Goal: Task Accomplishment & Management: Use online tool/utility

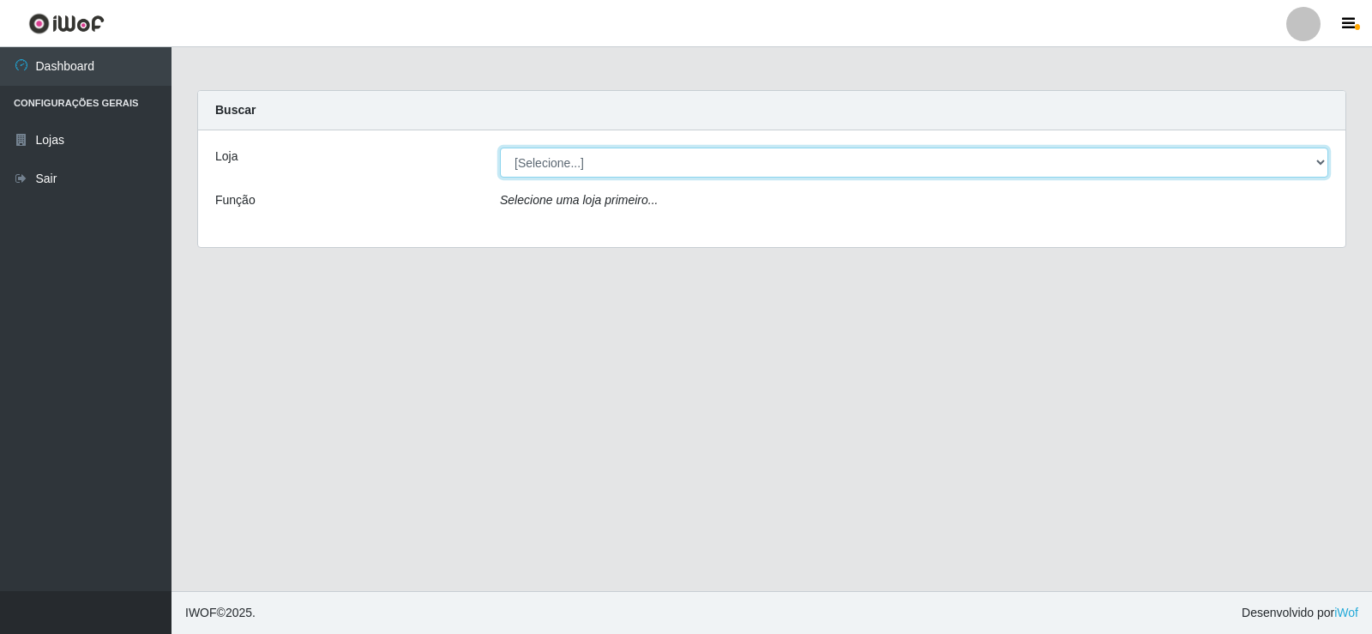
click at [535, 163] on select "[Selecione...] Rede Compras Supermercados - LOJA 2" at bounding box center [914, 163] width 828 height 30
select select "161"
click at [500, 148] on select "[Selecione...] Rede Compras Supermercados - LOJA 2" at bounding box center [914, 163] width 828 height 30
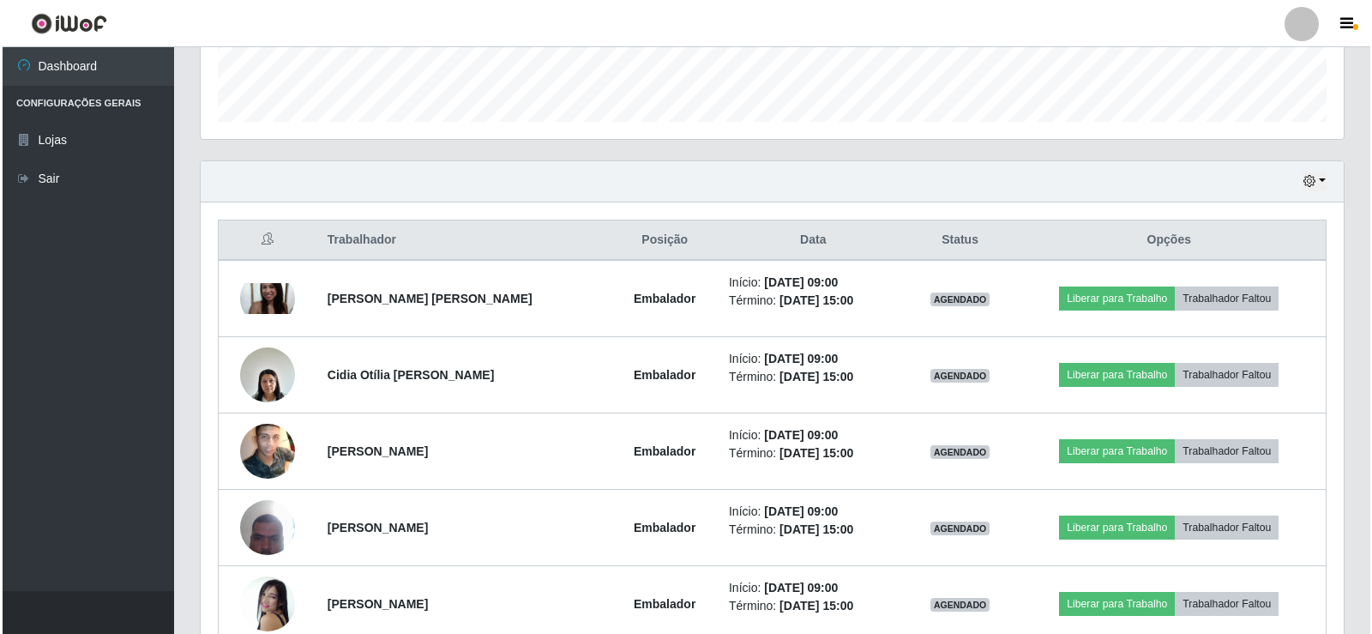
scroll to position [600, 0]
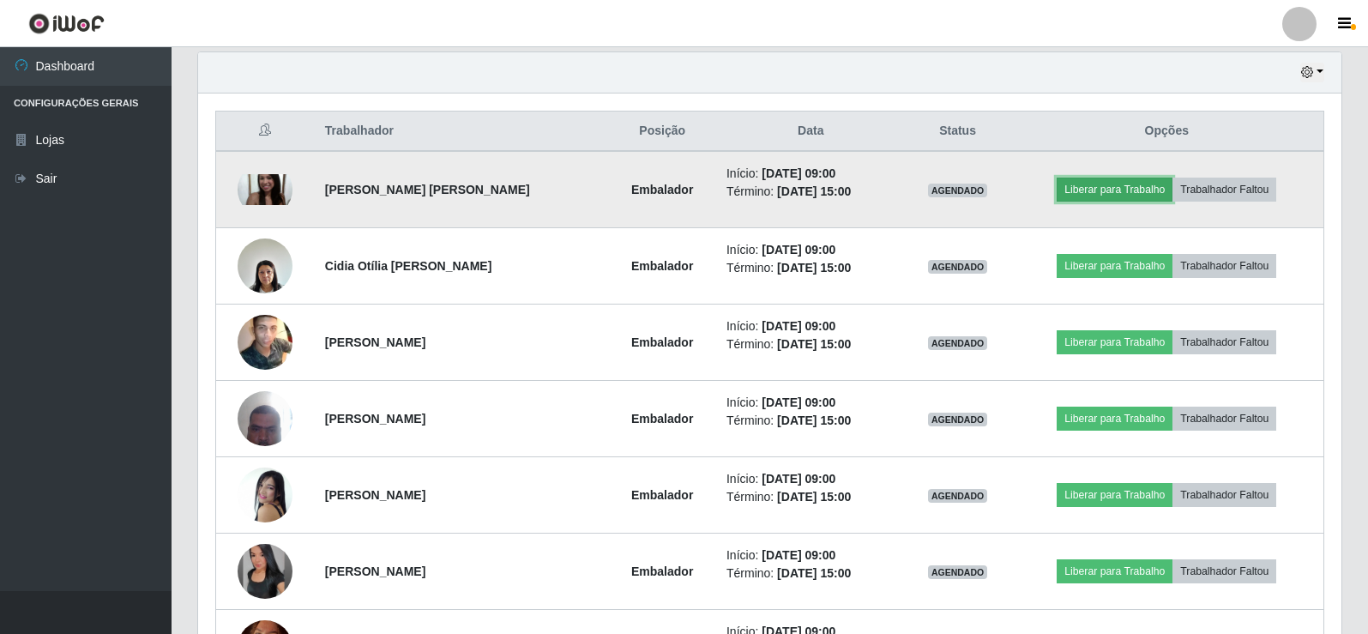
click at [1120, 195] on button "Liberar para Trabalho" at bounding box center [1115, 190] width 116 height 24
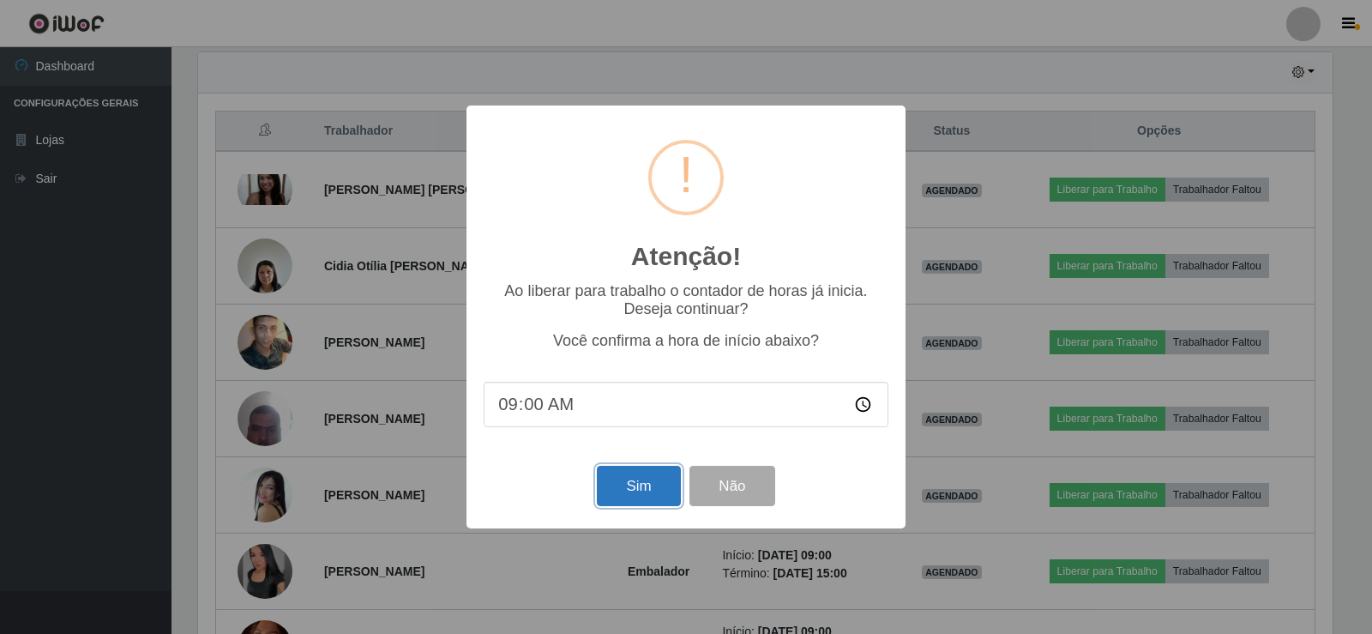
click at [648, 479] on button "Sim" at bounding box center [638, 486] width 83 height 40
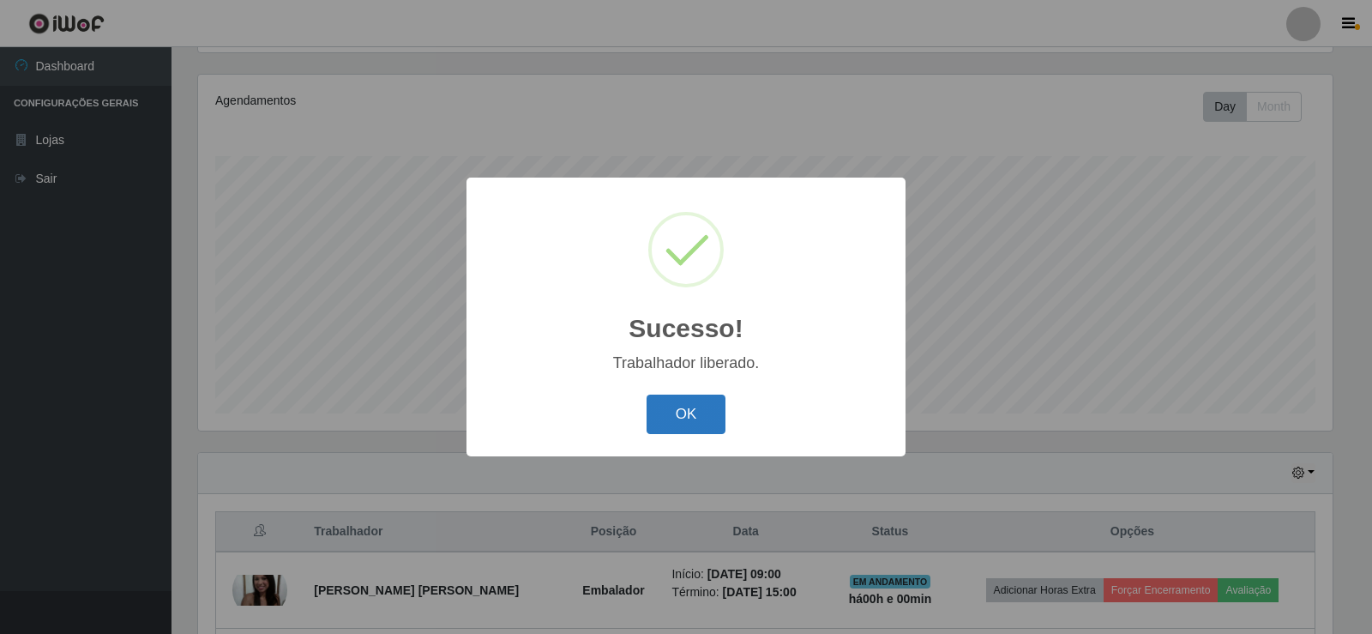
click at [691, 400] on button "OK" at bounding box center [687, 414] width 80 height 40
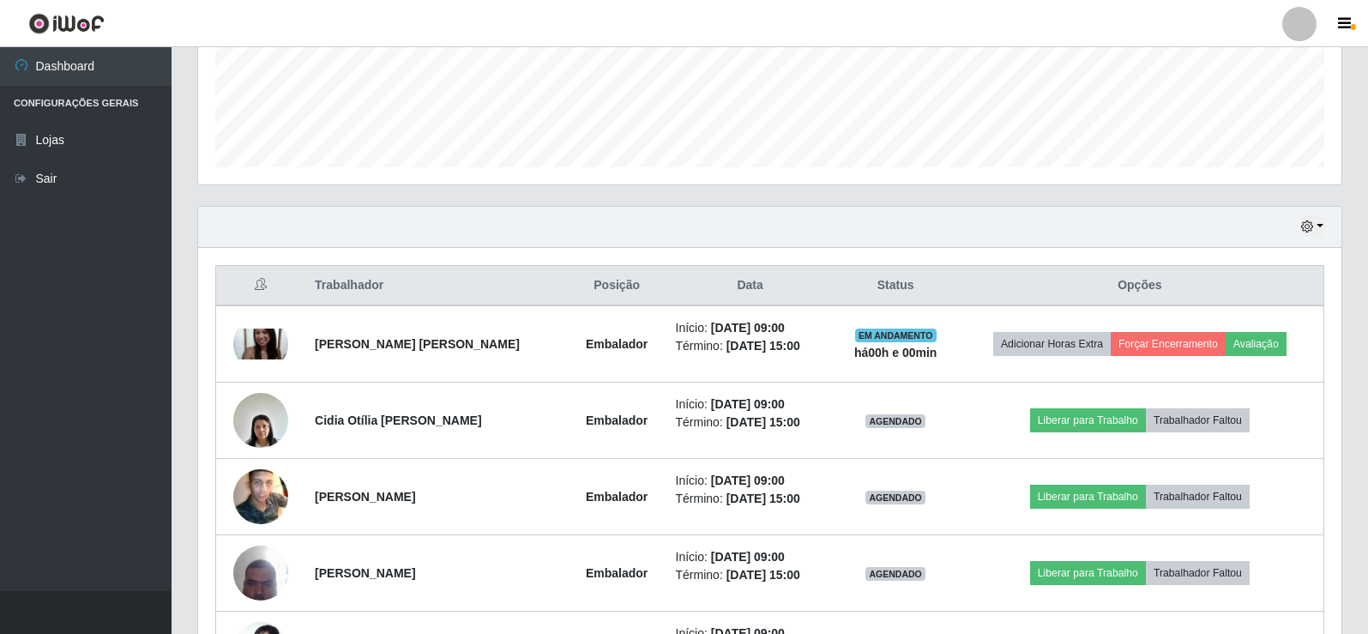
scroll to position [457, 0]
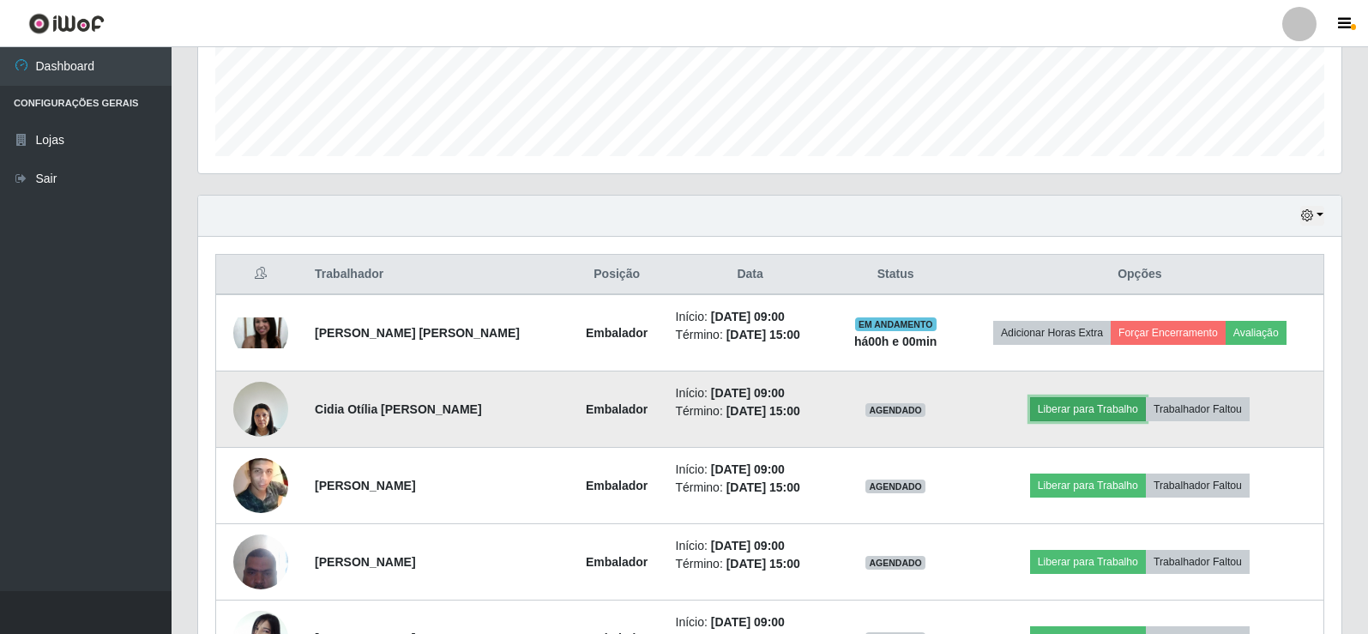
click at [1119, 406] on button "Liberar para Trabalho" at bounding box center [1088, 409] width 116 height 24
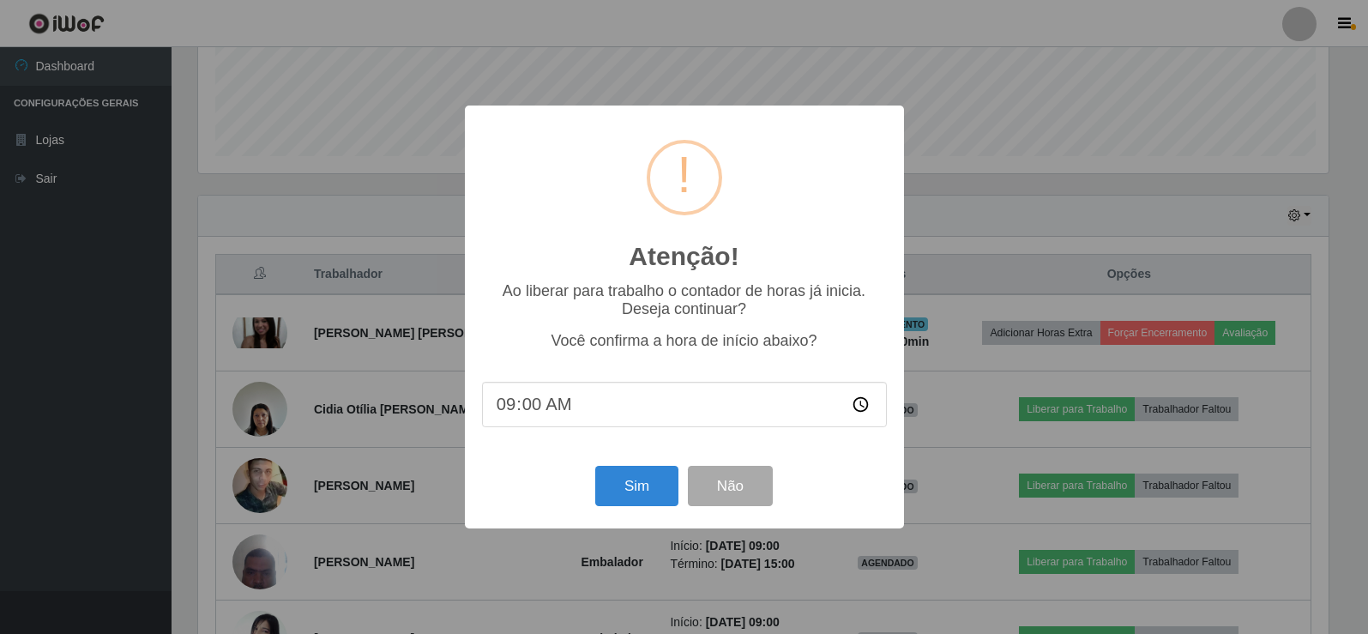
scroll to position [356, 1135]
click at [661, 491] on button "Sim" at bounding box center [638, 486] width 83 height 40
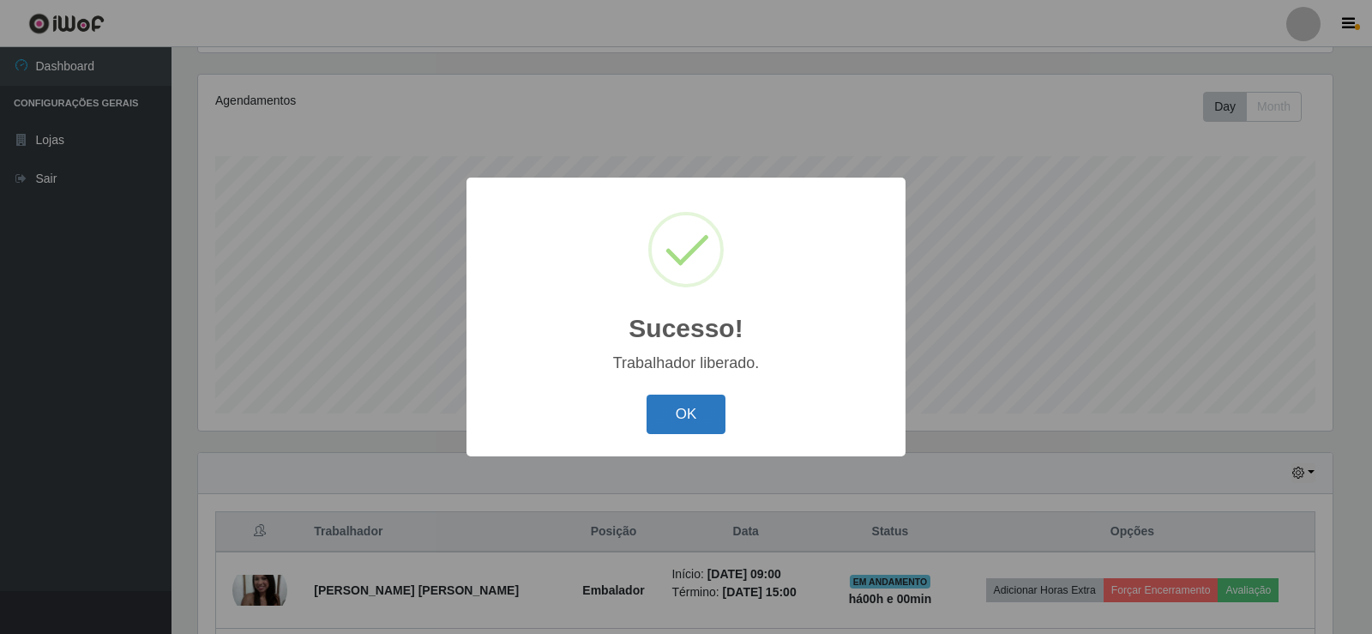
click at [698, 402] on button "OK" at bounding box center [687, 414] width 80 height 40
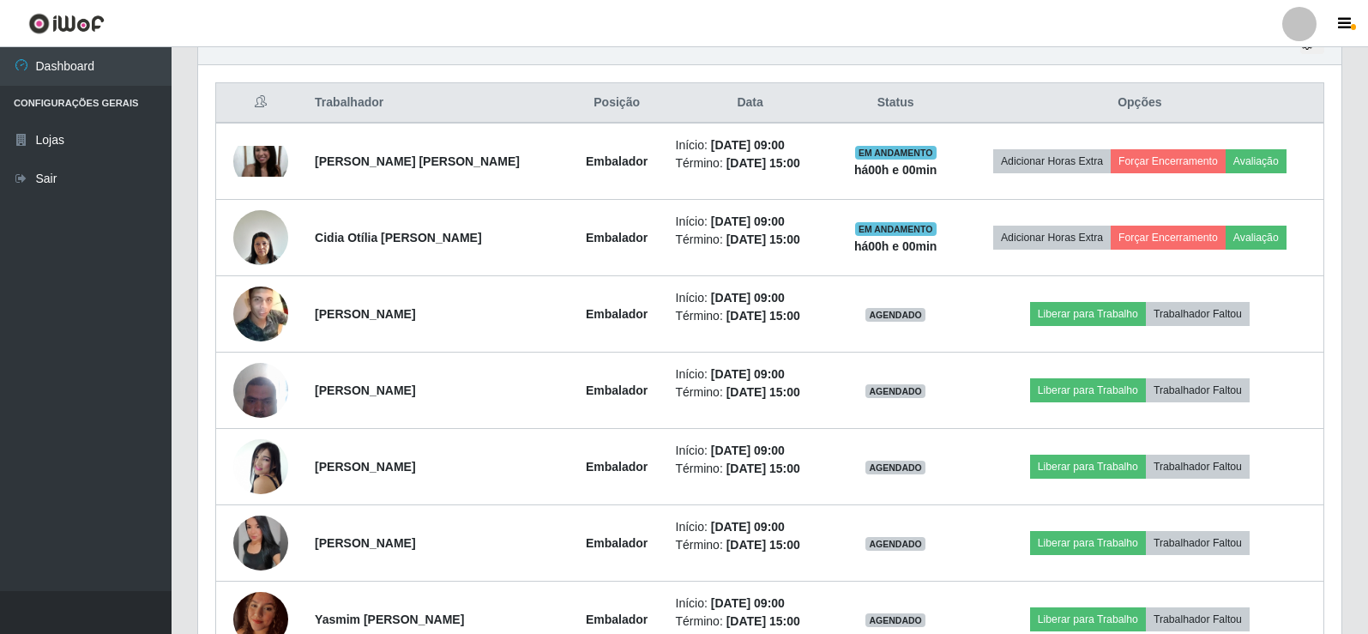
scroll to position [714, 0]
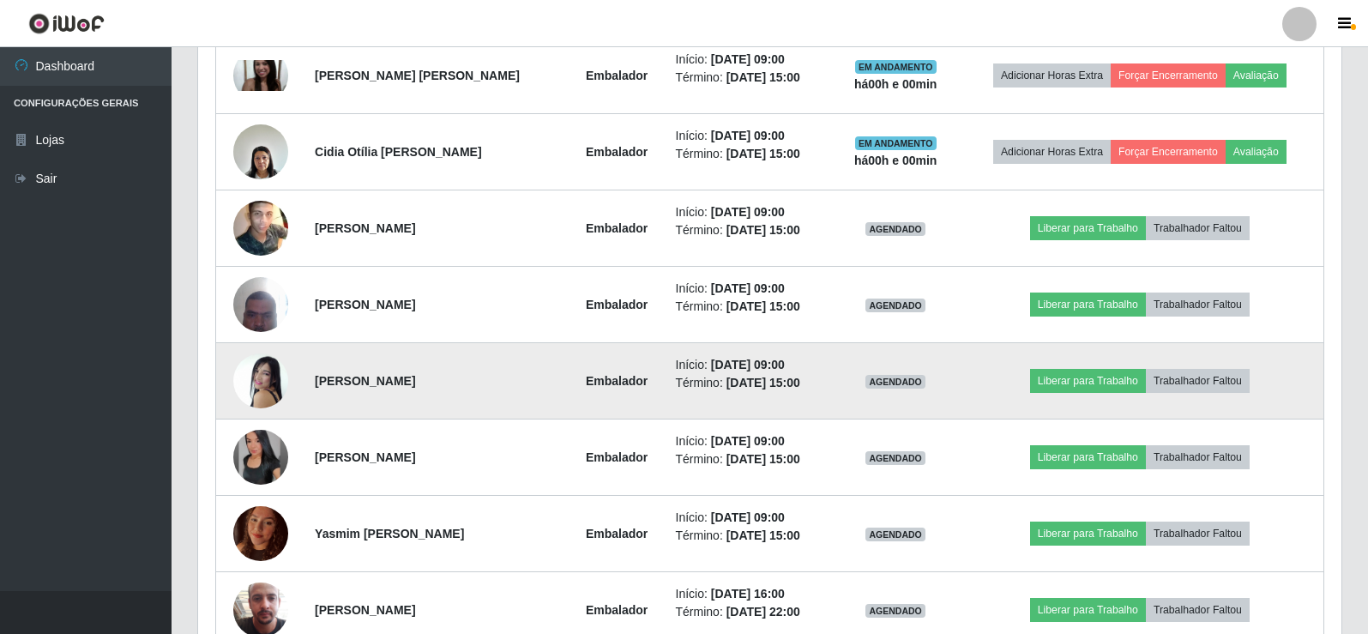
click at [264, 388] on img at bounding box center [260, 380] width 55 height 79
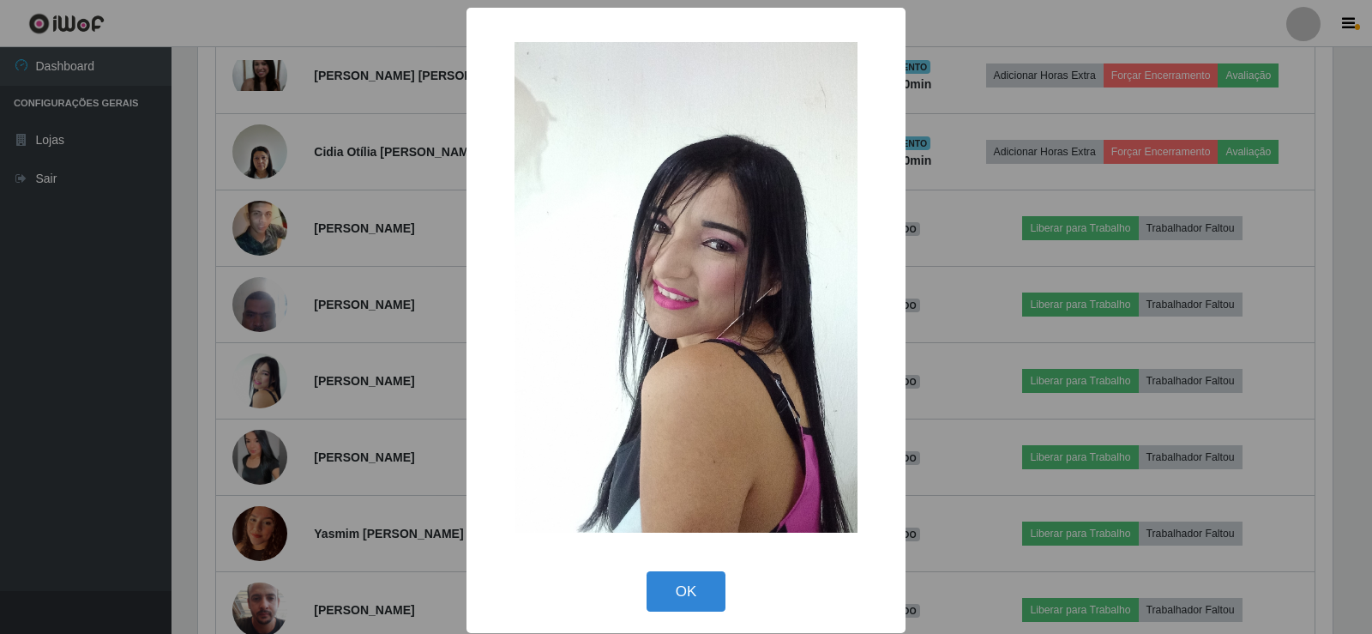
click at [694, 596] on button "OK" at bounding box center [687, 591] width 80 height 40
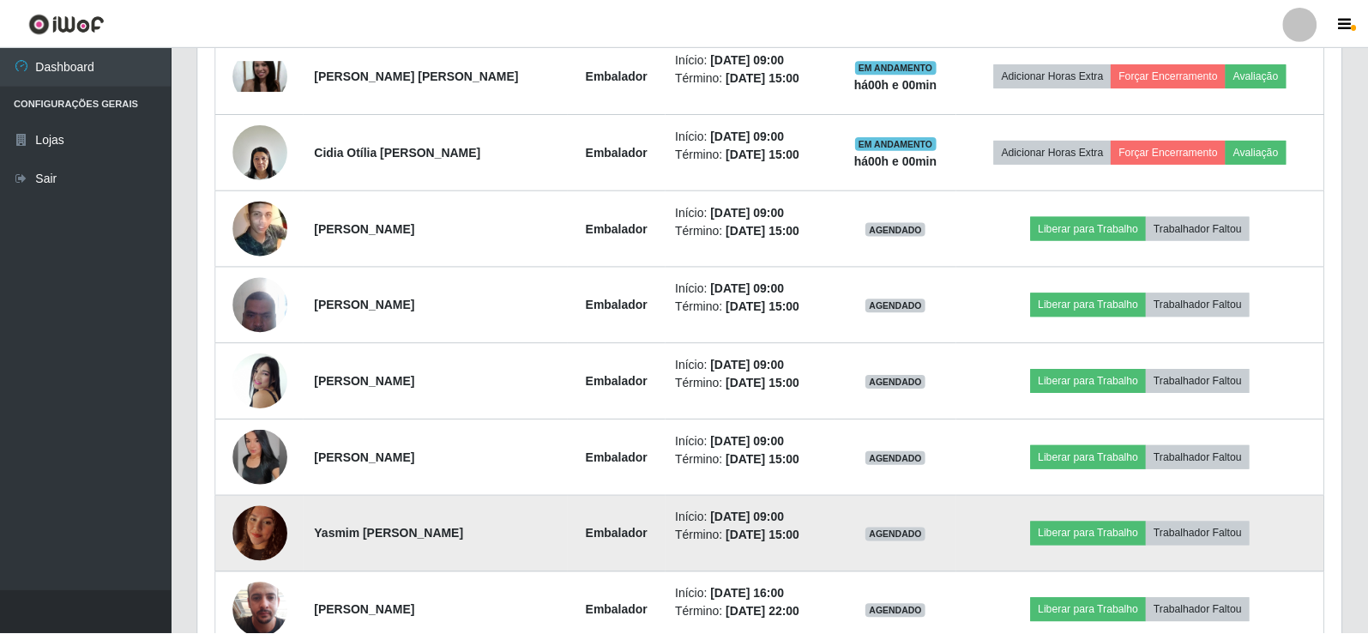
scroll to position [356, 1143]
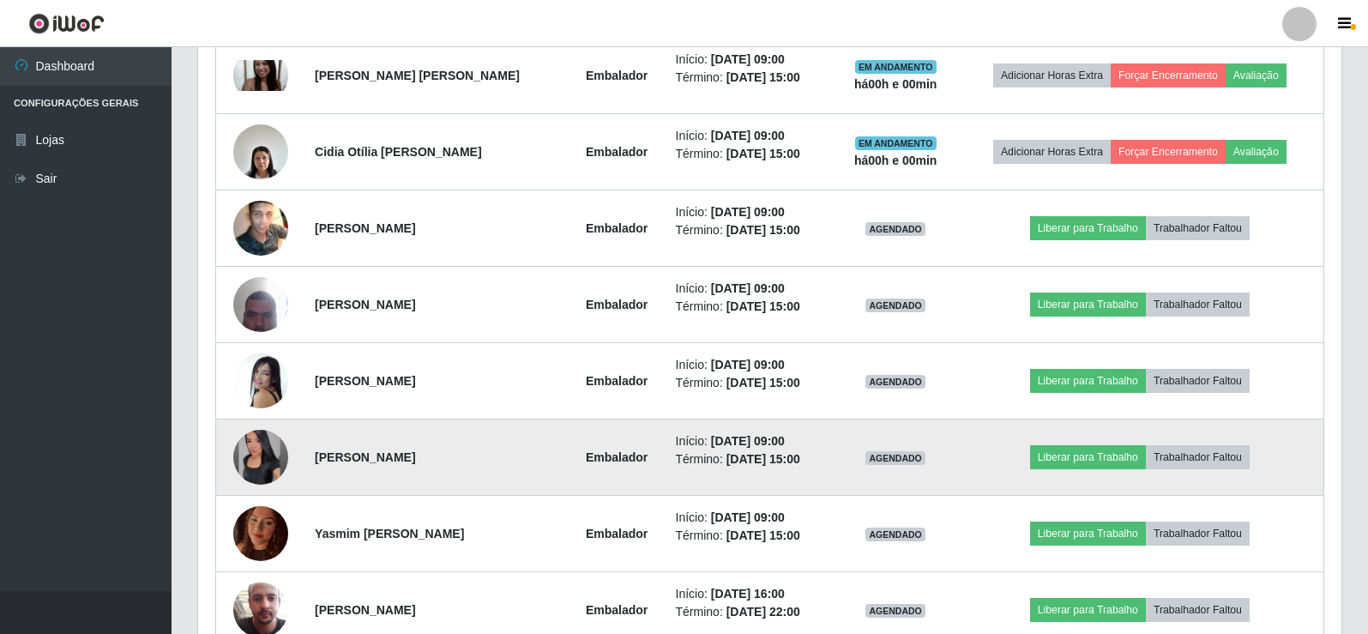
click at [270, 477] on img at bounding box center [260, 457] width 55 height 55
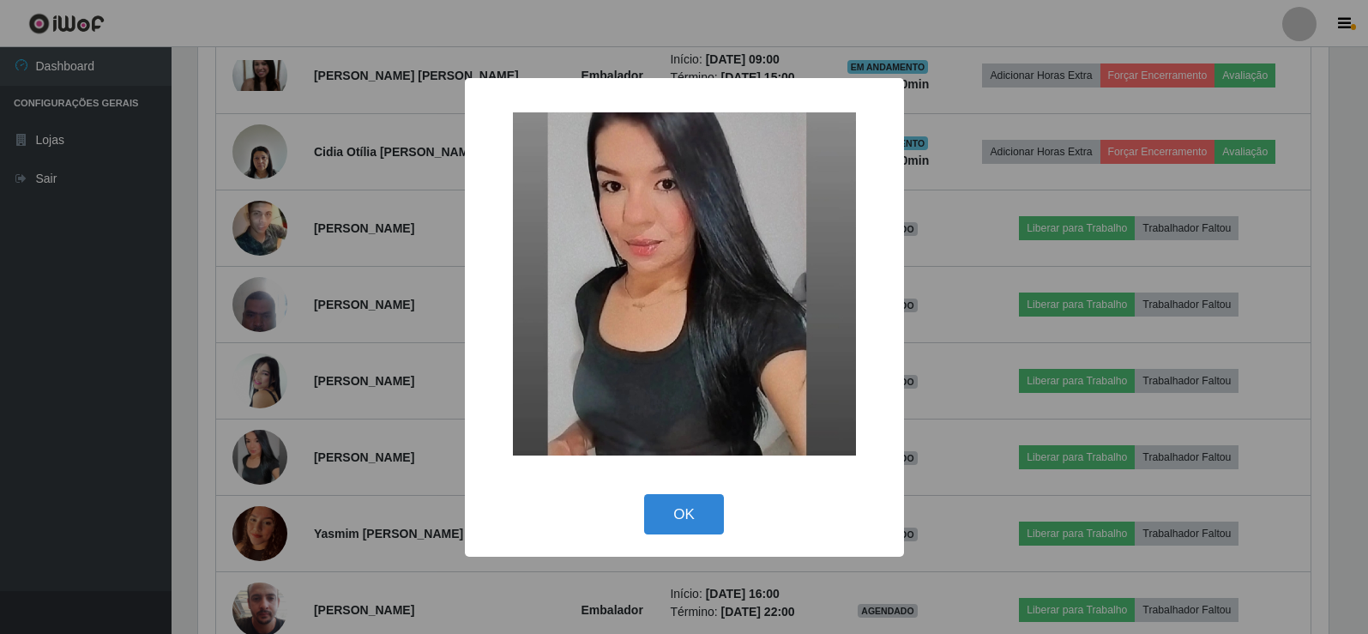
scroll to position [356, 1135]
click at [709, 507] on button "OK" at bounding box center [687, 514] width 80 height 40
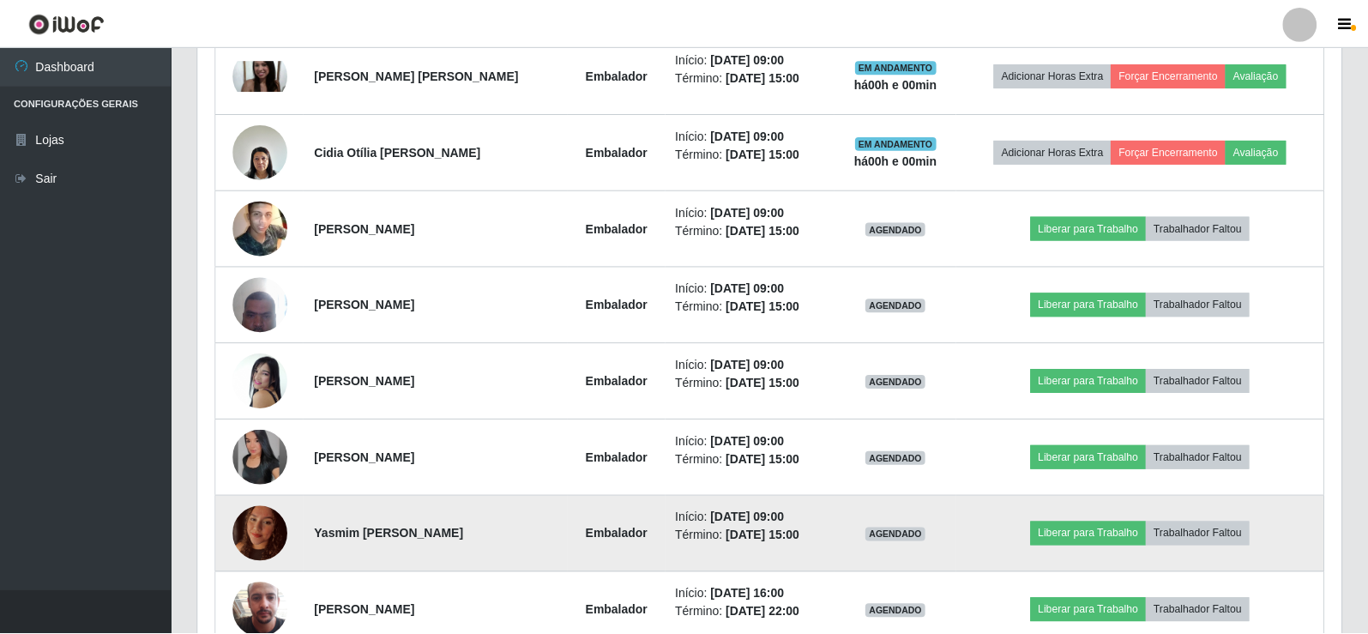
scroll to position [0, 0]
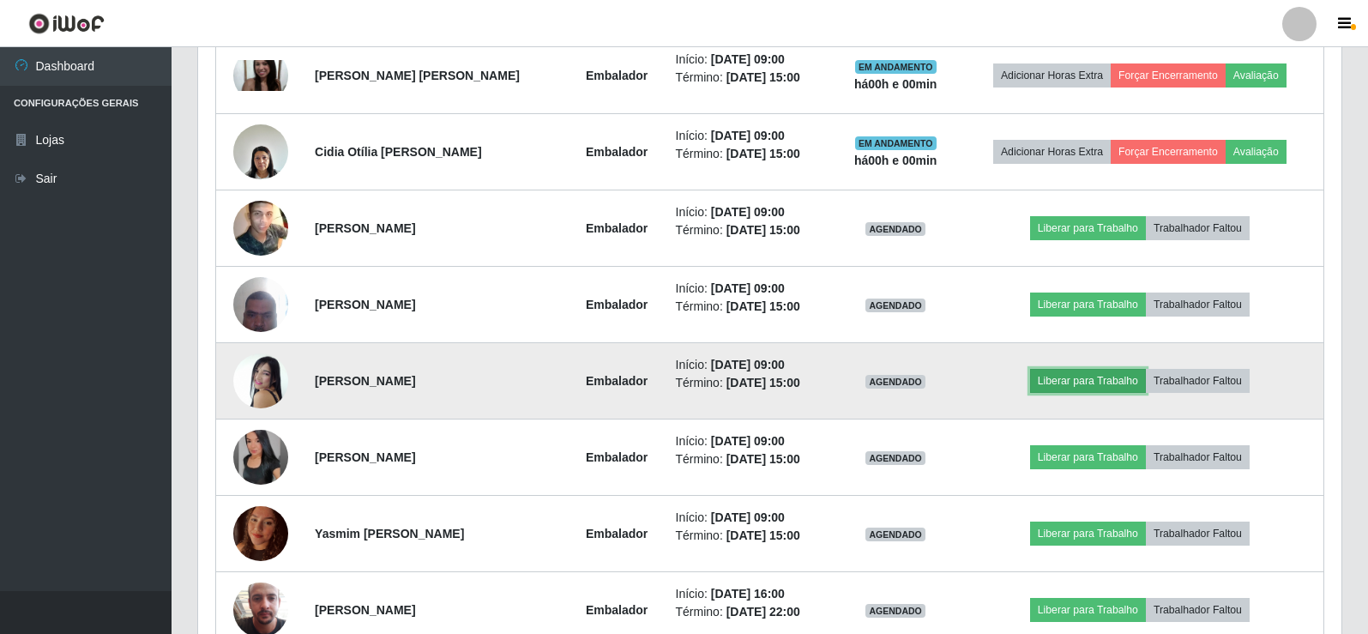
click at [1065, 375] on button "Liberar para Trabalho" at bounding box center [1088, 381] width 116 height 24
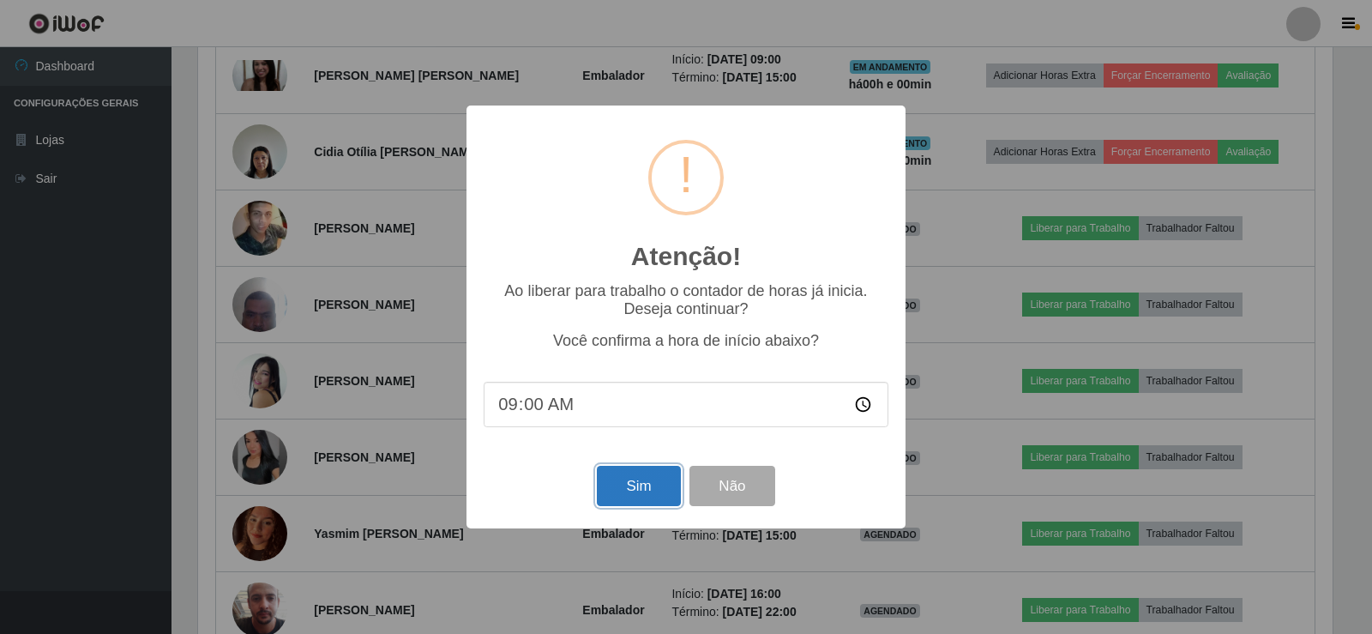
click at [647, 489] on button "Sim" at bounding box center [638, 486] width 83 height 40
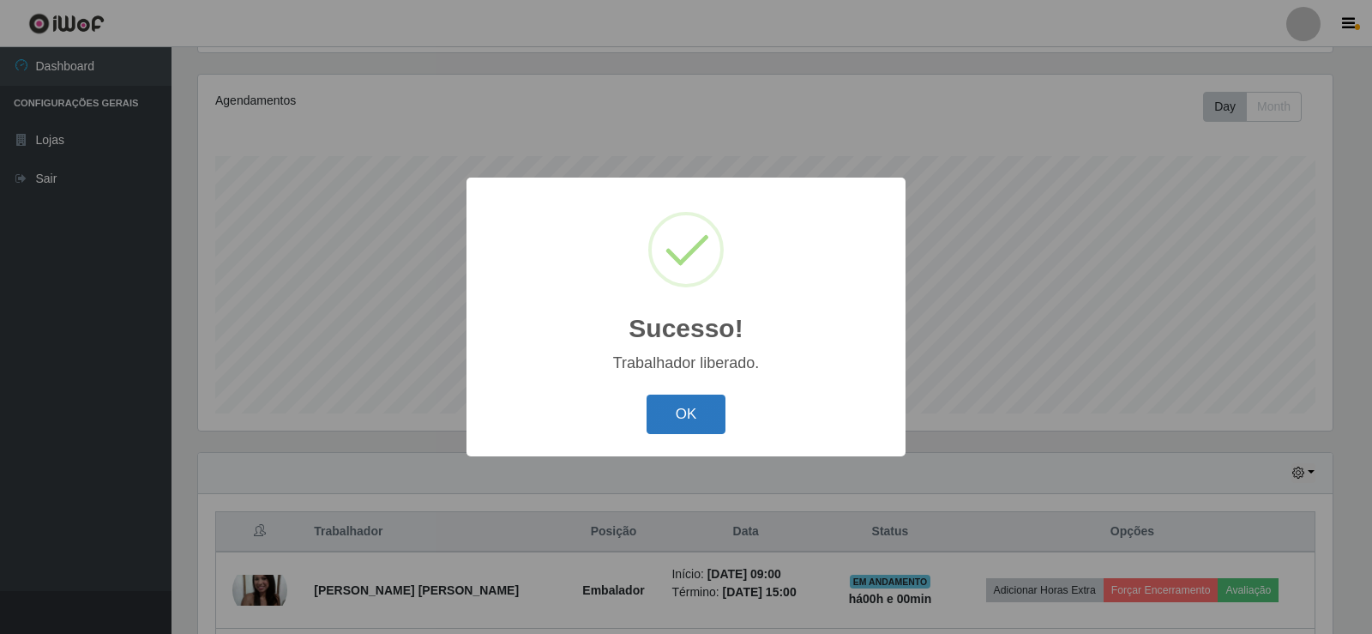
click at [707, 424] on button "OK" at bounding box center [687, 414] width 80 height 40
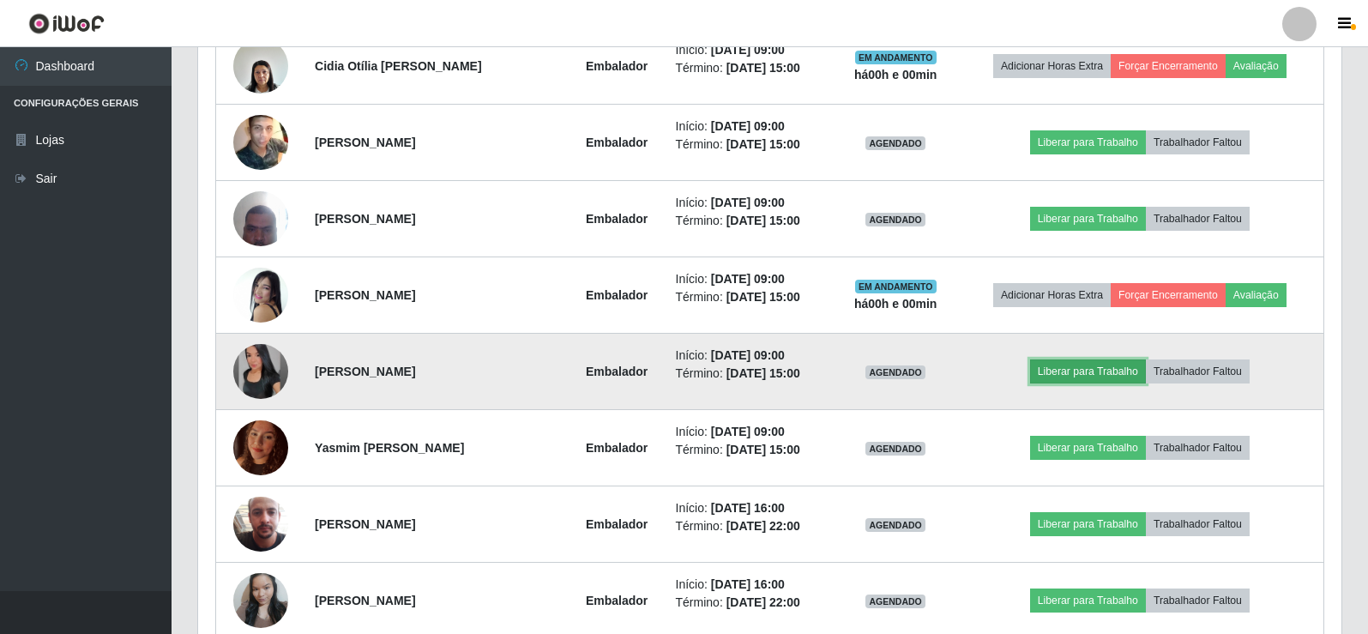
click at [1071, 376] on button "Liberar para Trabalho" at bounding box center [1088, 371] width 116 height 24
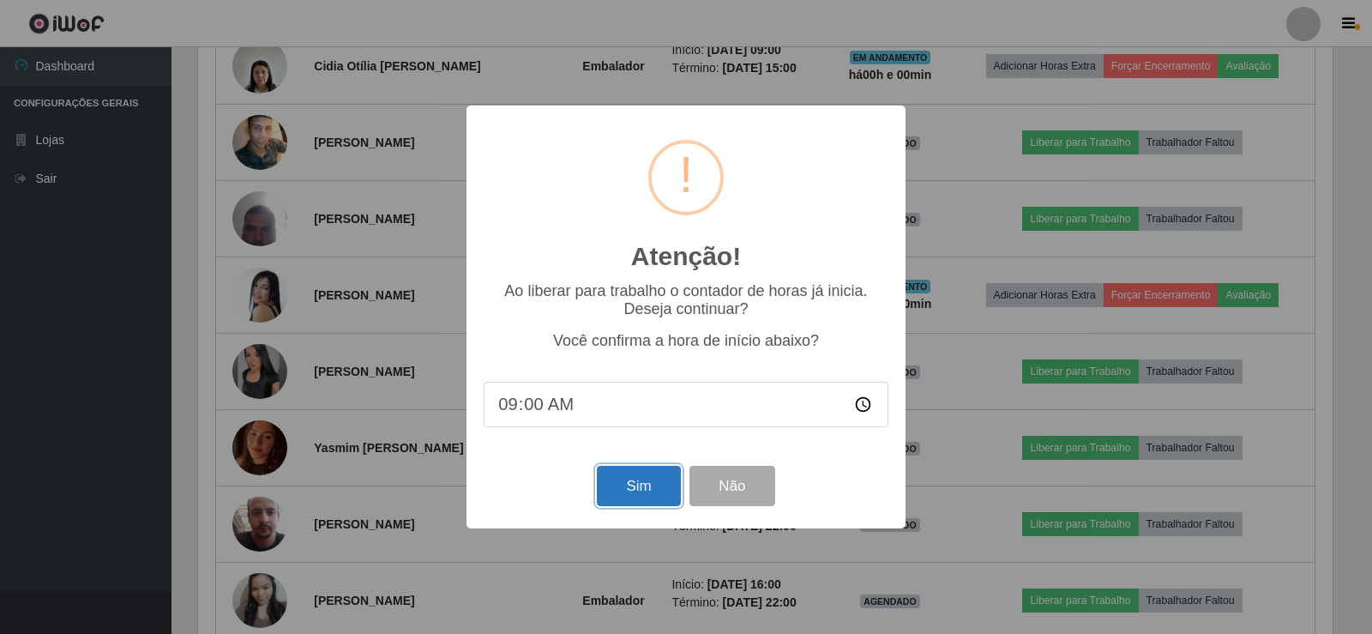
click at [619, 492] on button "Sim" at bounding box center [638, 486] width 83 height 40
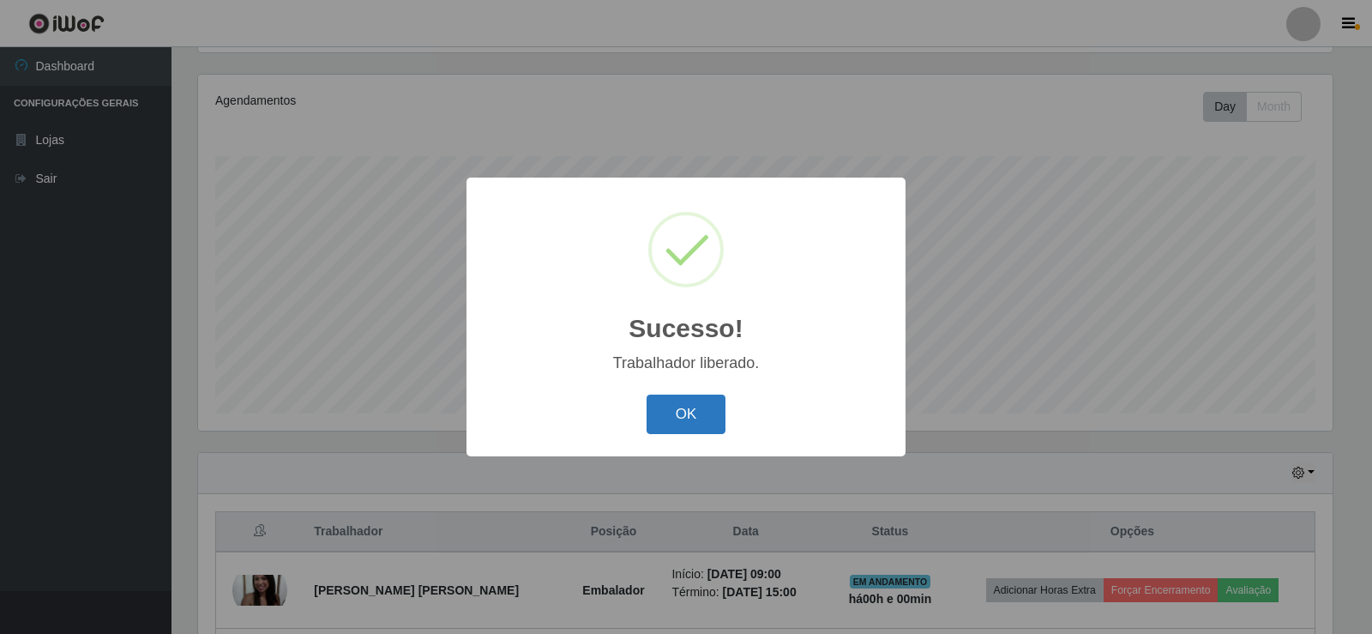
click at [653, 395] on button "OK" at bounding box center [687, 414] width 80 height 40
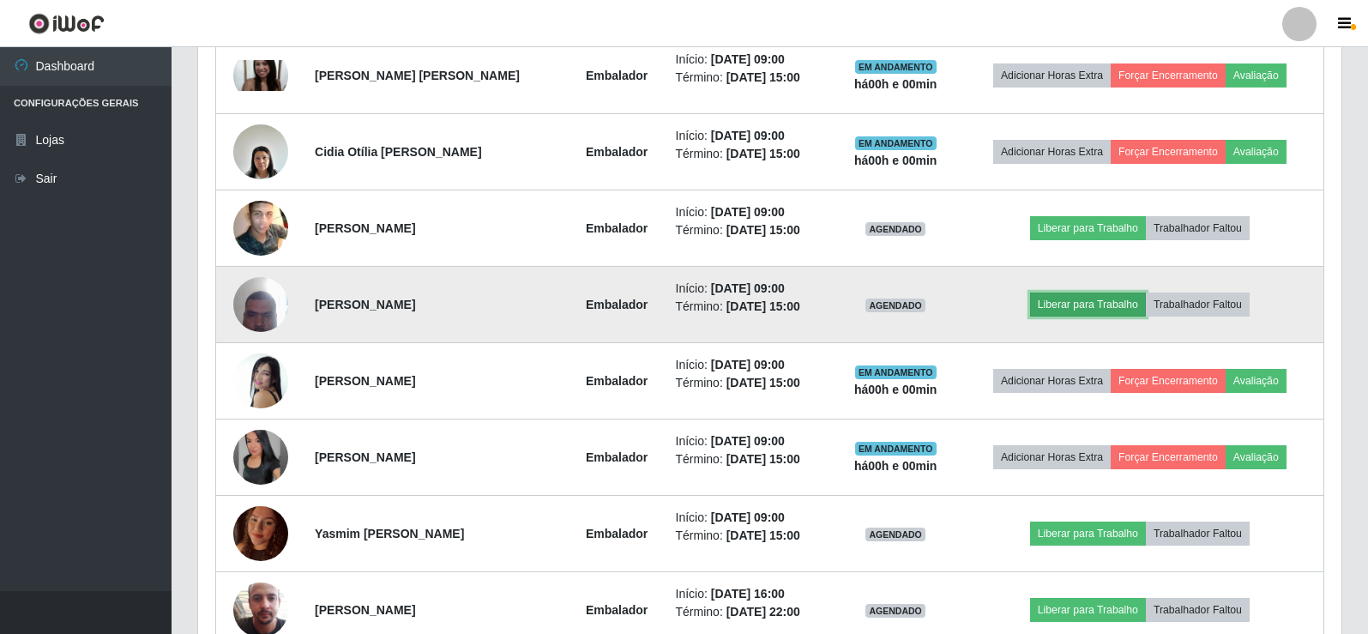
click at [1099, 299] on button "Liberar para Trabalho" at bounding box center [1088, 304] width 116 height 24
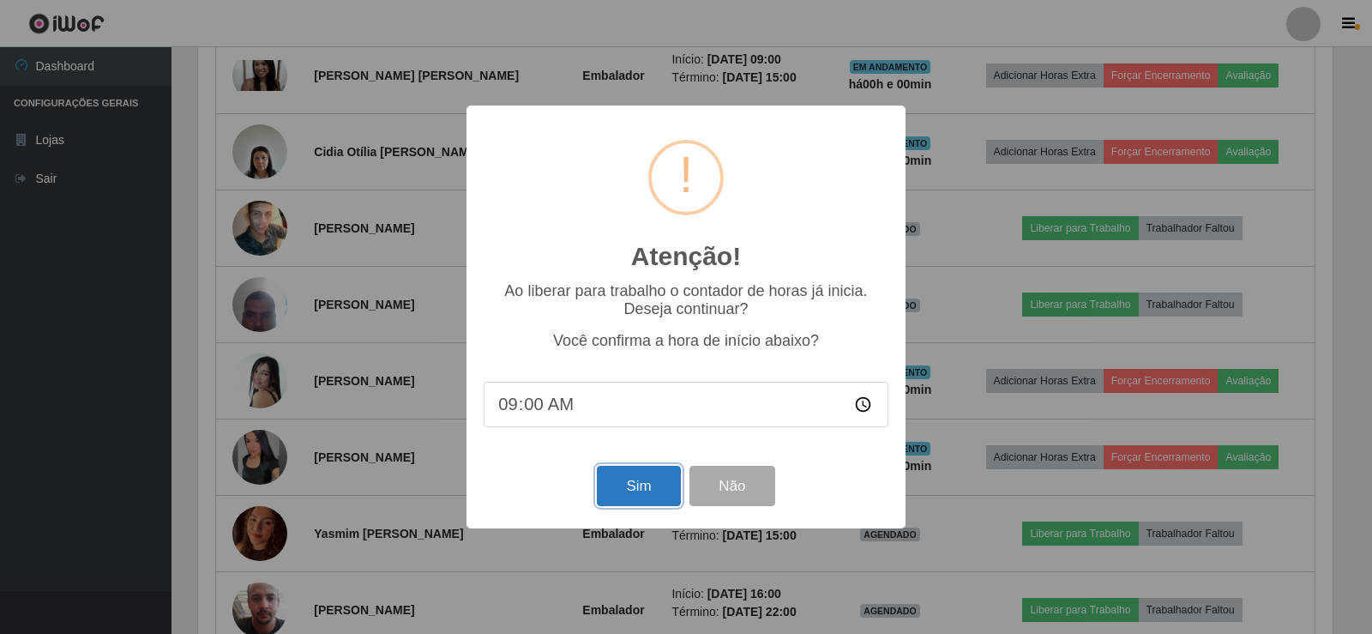
click at [653, 490] on button "Sim" at bounding box center [638, 486] width 83 height 40
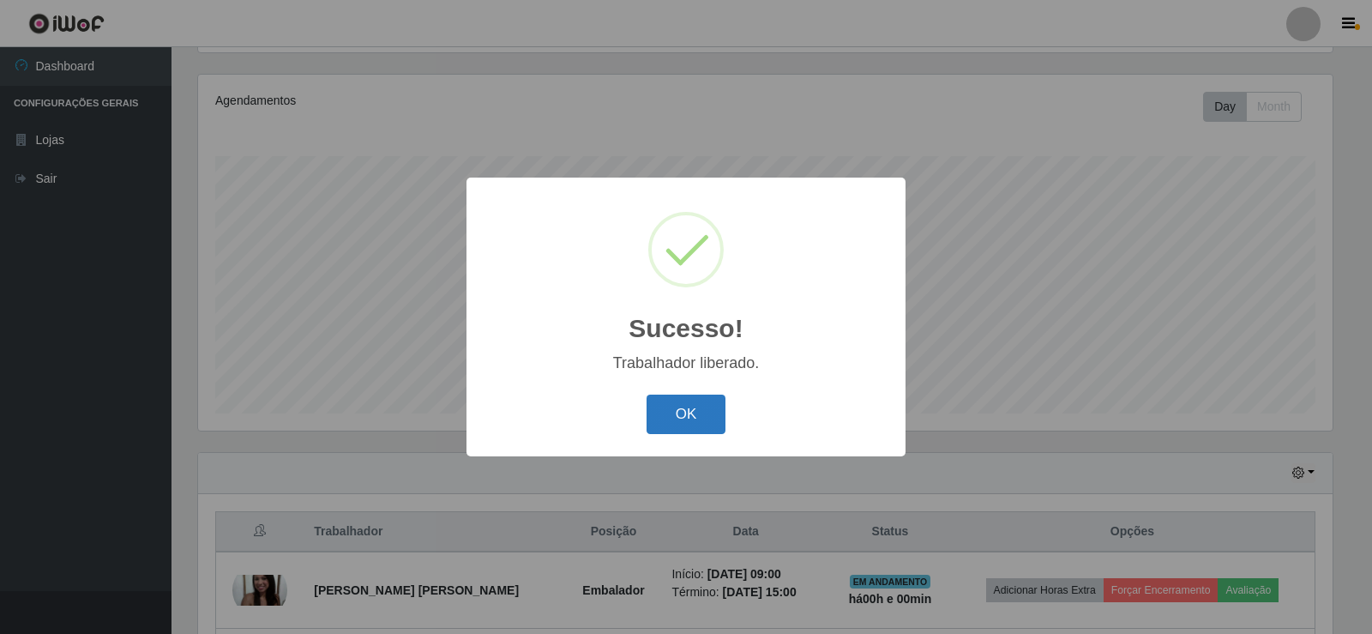
click at [685, 418] on button "OK" at bounding box center [687, 414] width 80 height 40
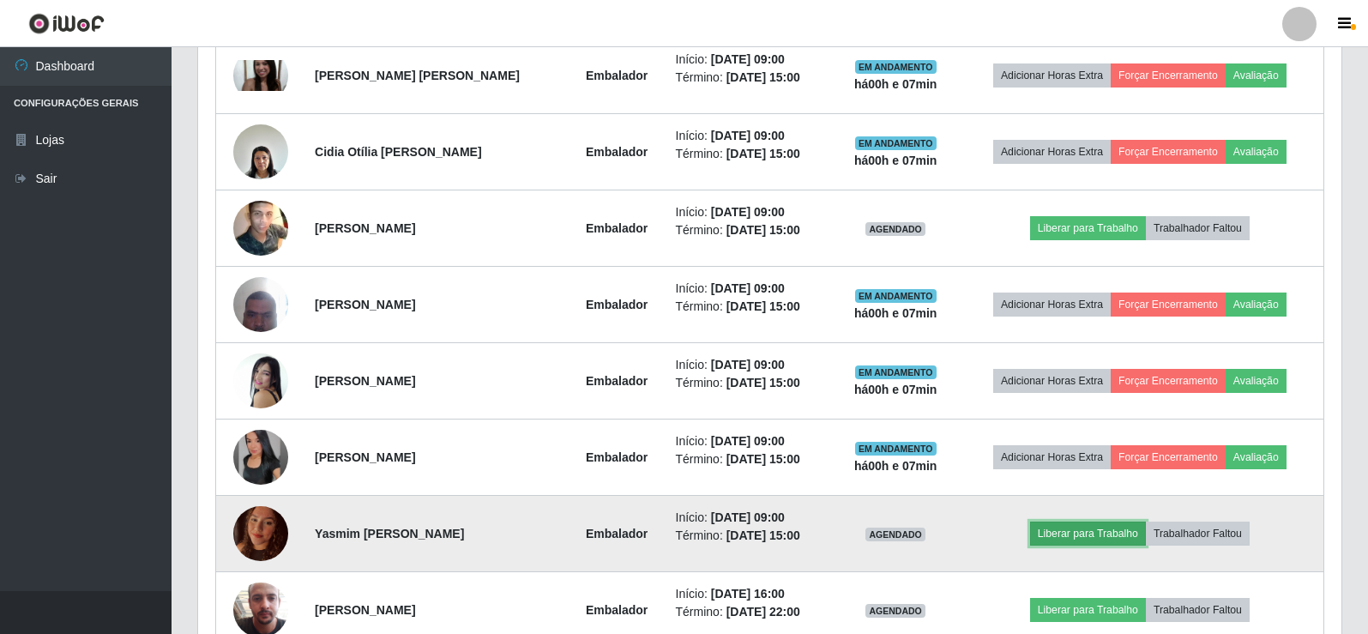
click at [1096, 522] on button "Liberar para Trabalho" at bounding box center [1088, 533] width 116 height 24
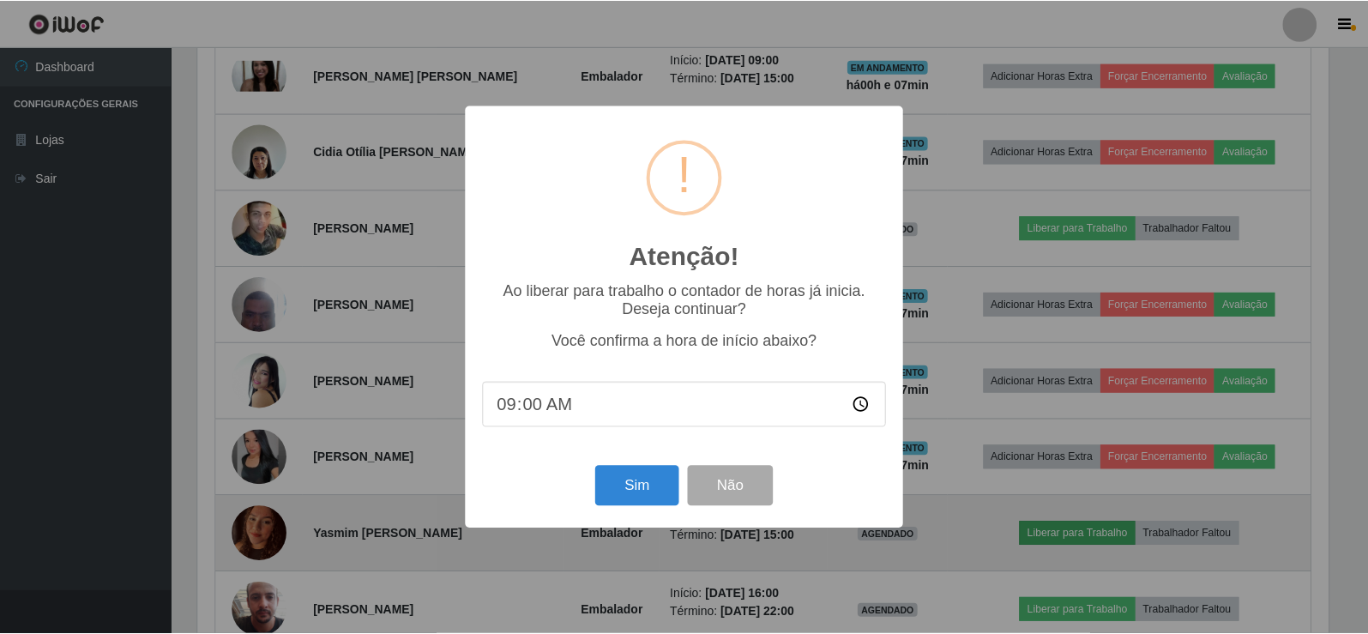
scroll to position [356, 1135]
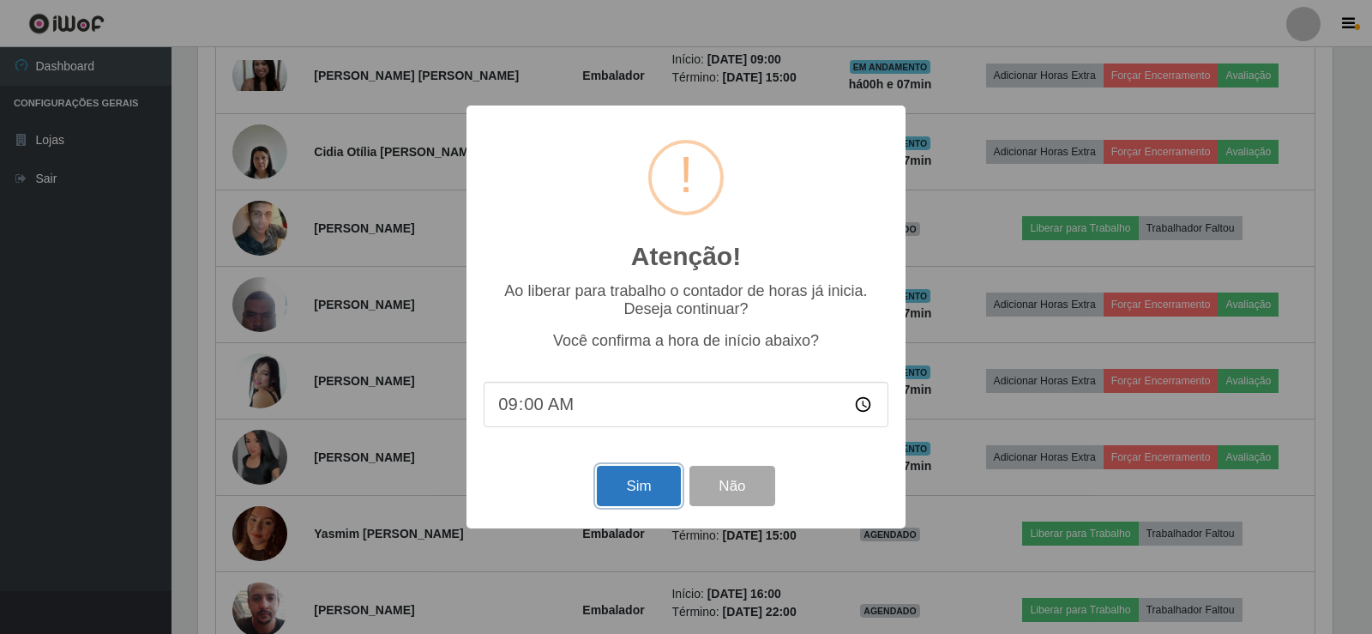
click at [648, 486] on button "Sim" at bounding box center [638, 486] width 83 height 40
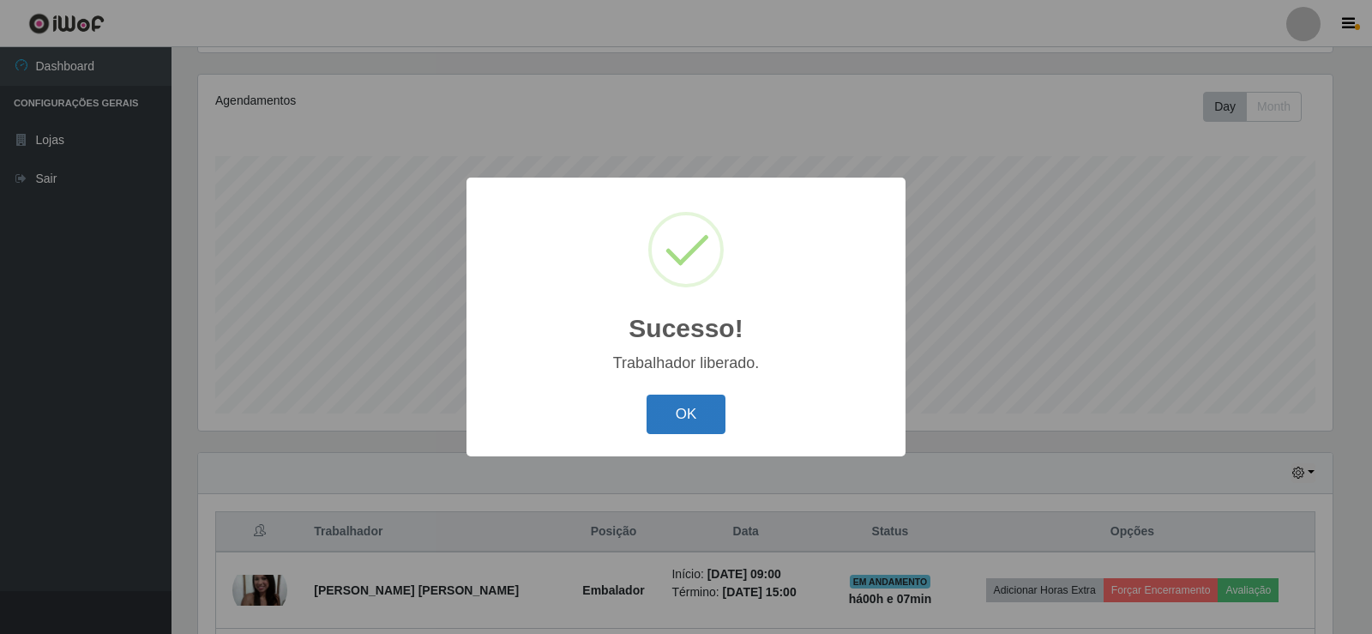
click at [666, 427] on button "OK" at bounding box center [687, 414] width 80 height 40
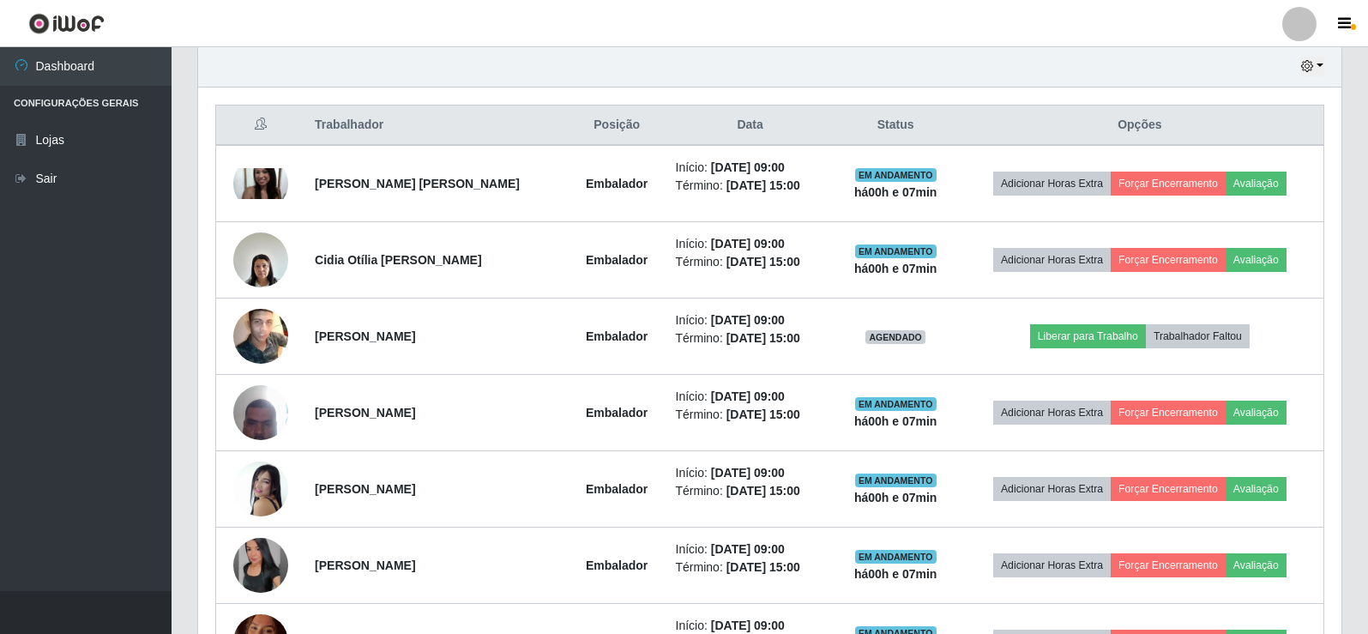
scroll to position [629, 0]
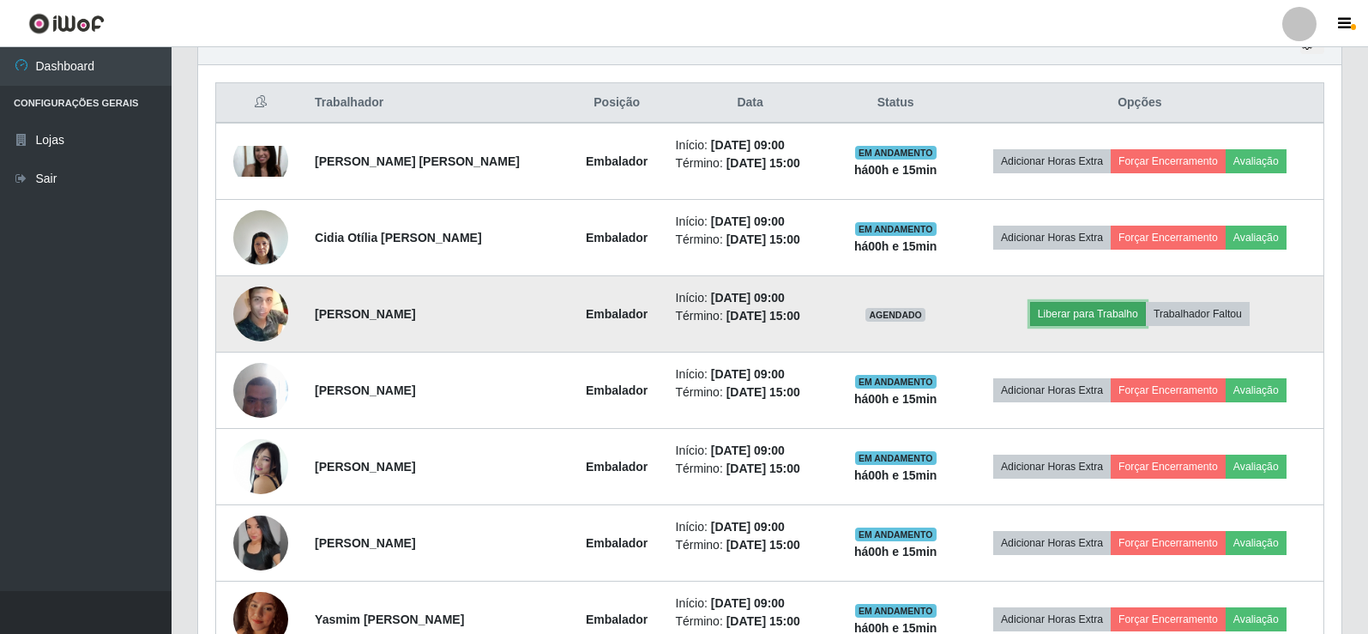
click at [1067, 320] on button "Liberar para Trabalho" at bounding box center [1088, 314] width 116 height 24
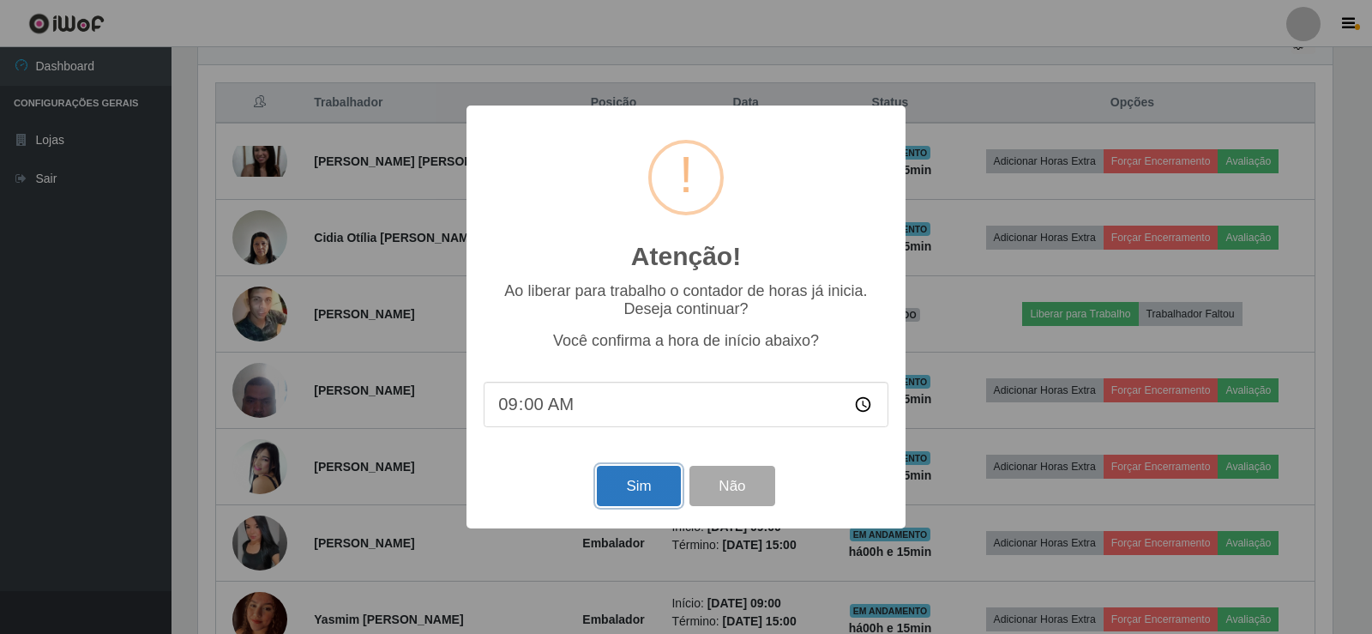
click at [624, 490] on button "Sim" at bounding box center [638, 486] width 83 height 40
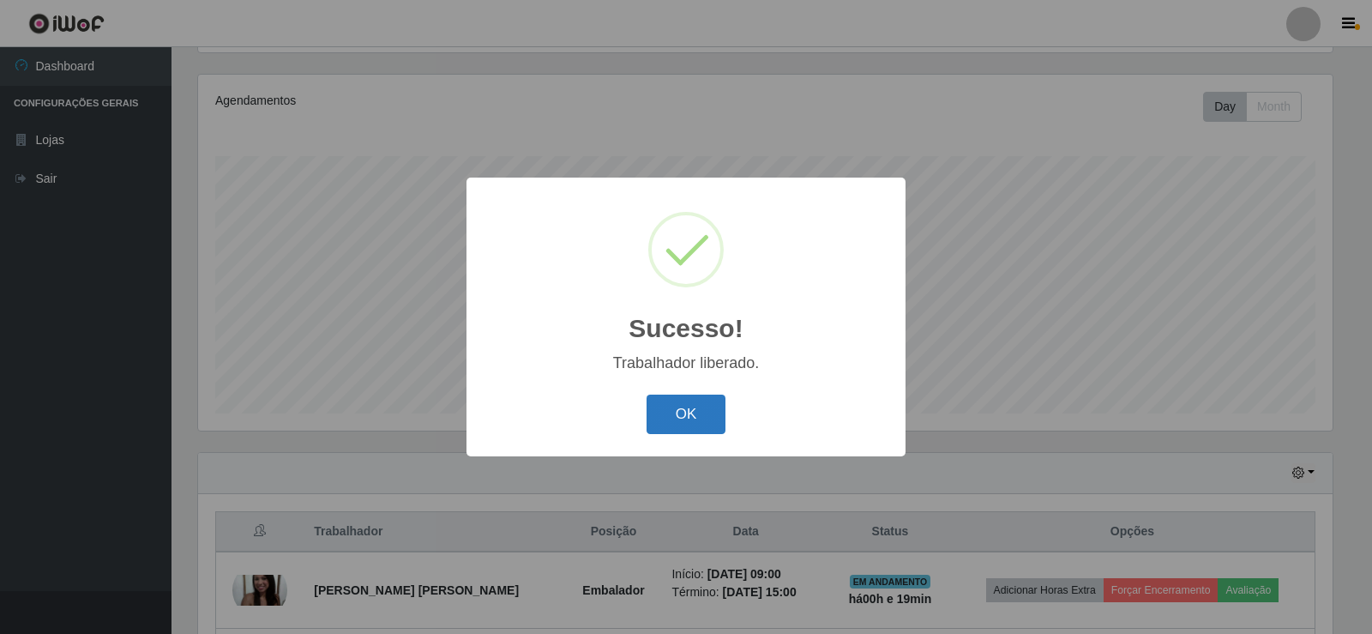
click at [708, 407] on button "OK" at bounding box center [687, 414] width 80 height 40
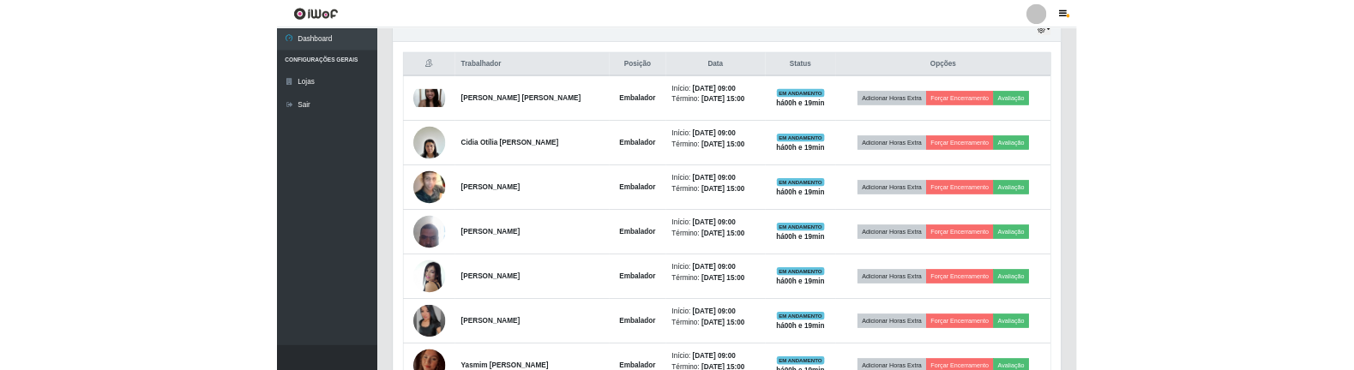
scroll to position [629, 0]
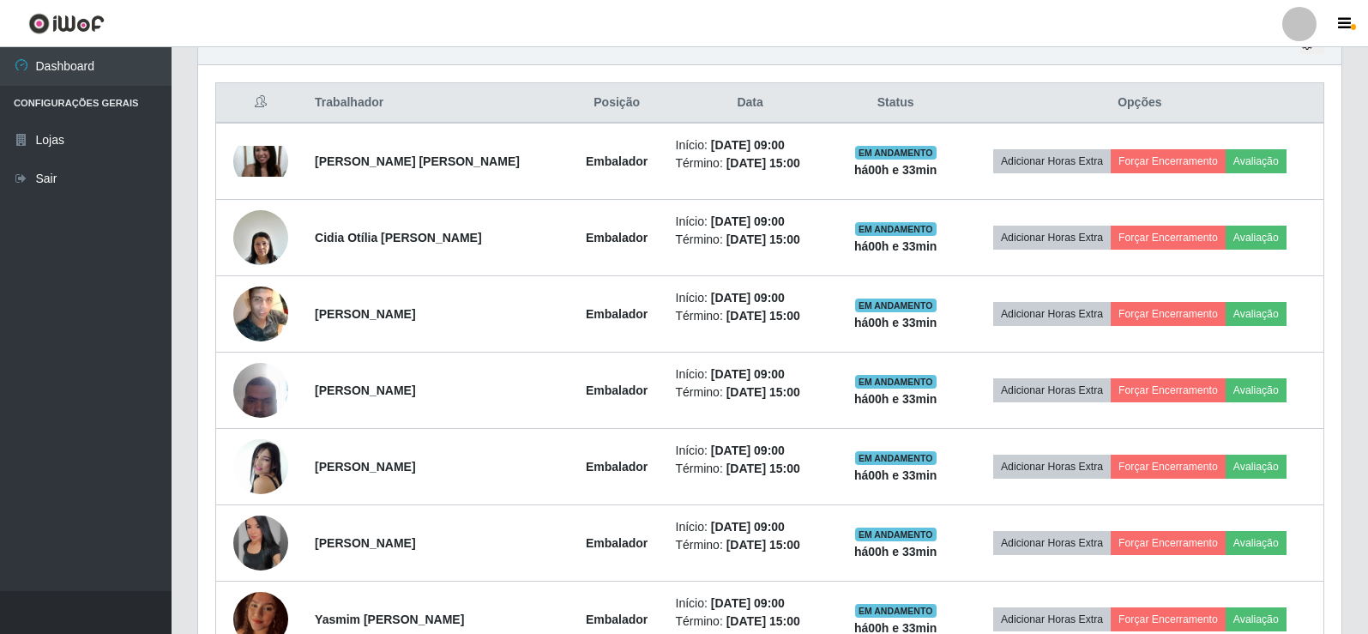
click at [117, 365] on ul "Dashboard Configurações Gerais Lojas Sair" at bounding box center [86, 319] width 172 height 544
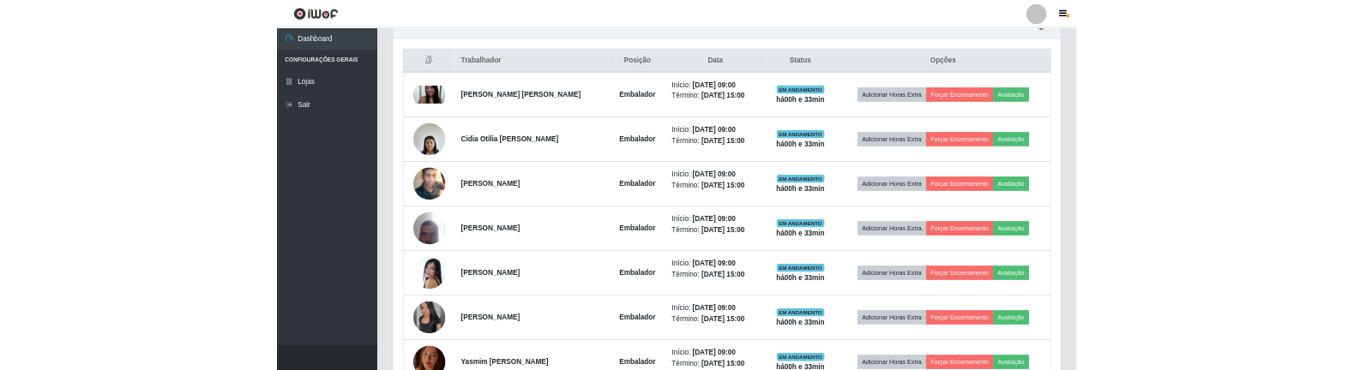
scroll to position [857213, 856439]
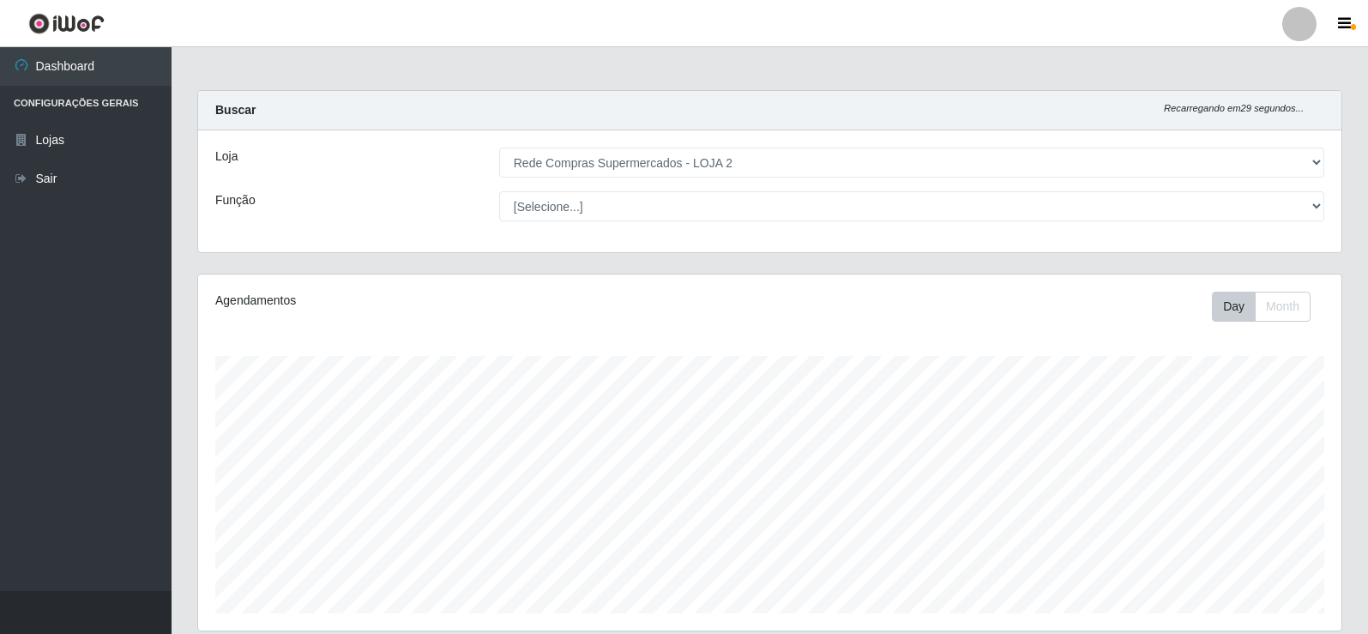
select select "161"
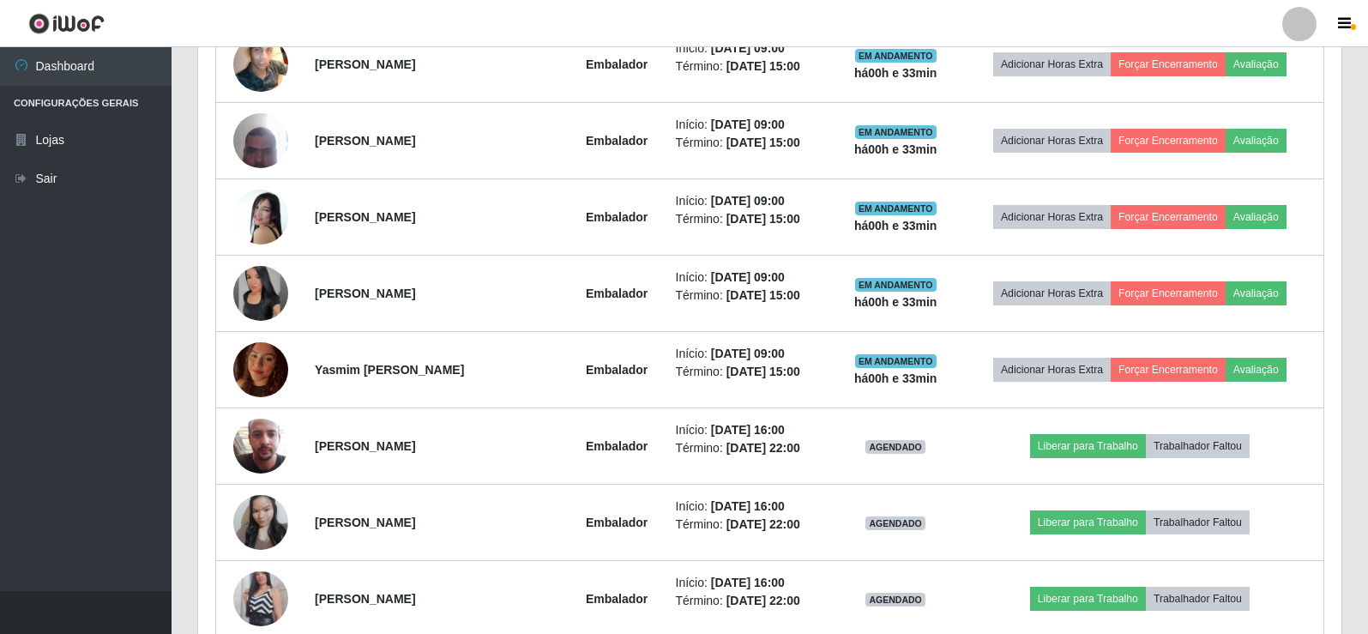
scroll to position [744, 0]
